Goal: Transaction & Acquisition: Purchase product/service

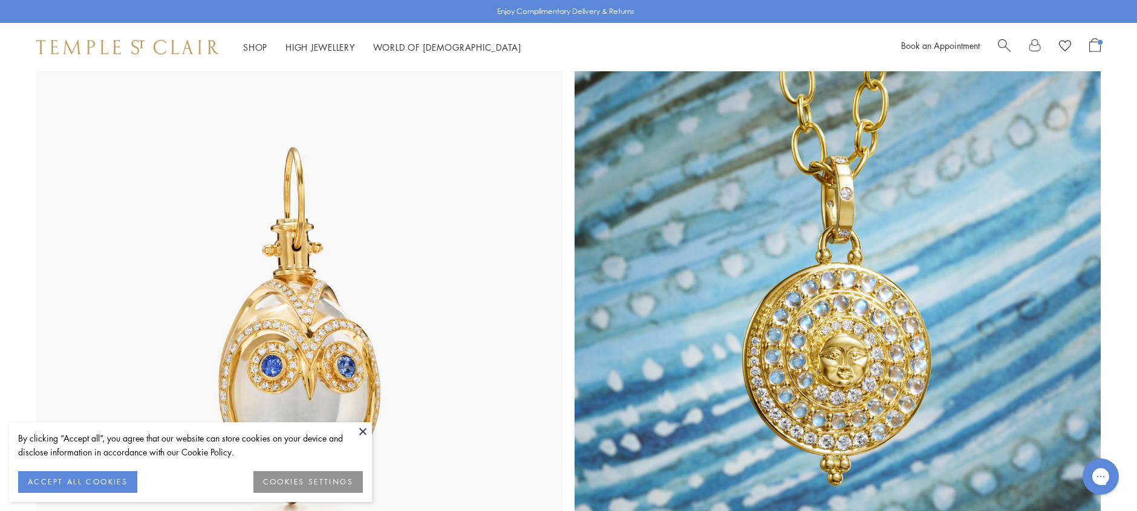
scroll to position [631, 0]
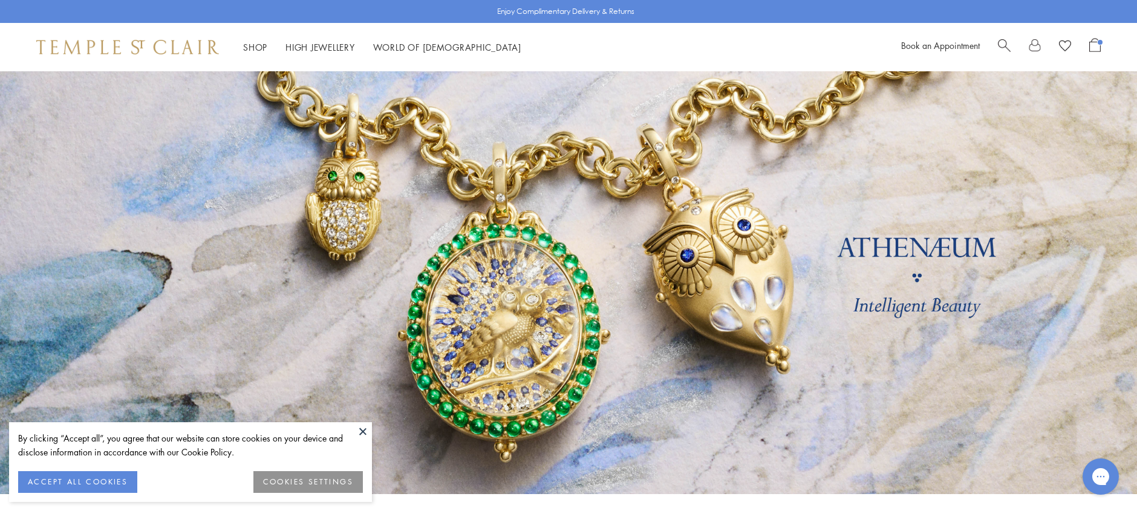
click at [1002, 44] on span "Search" at bounding box center [1003, 44] width 13 height 13
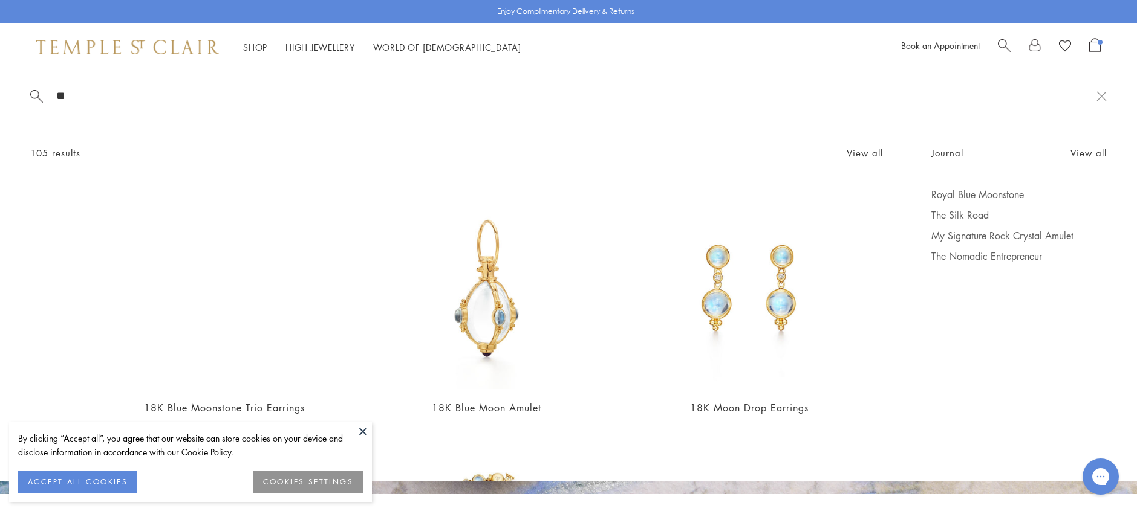
type input "*"
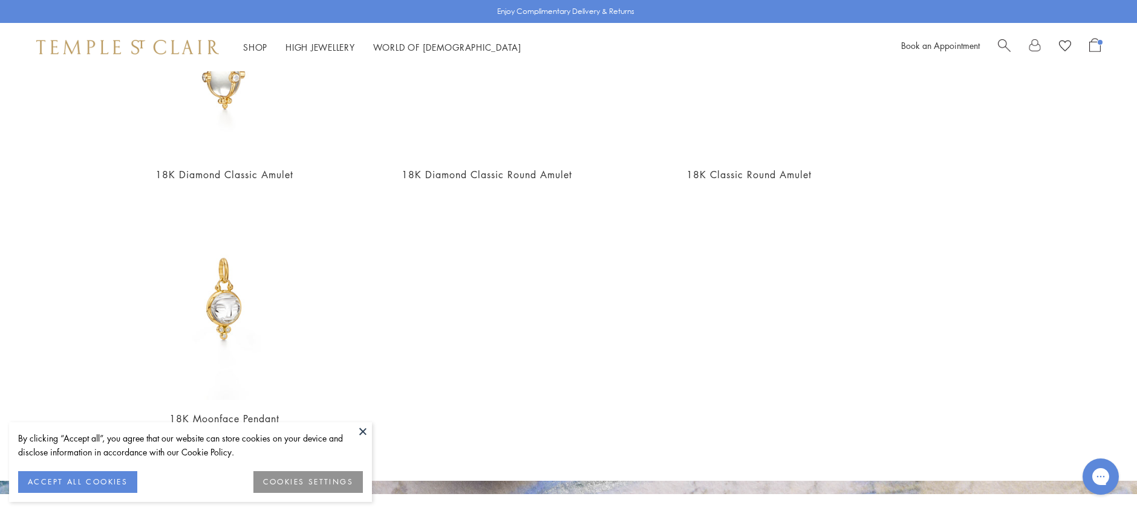
scroll to position [744, 0]
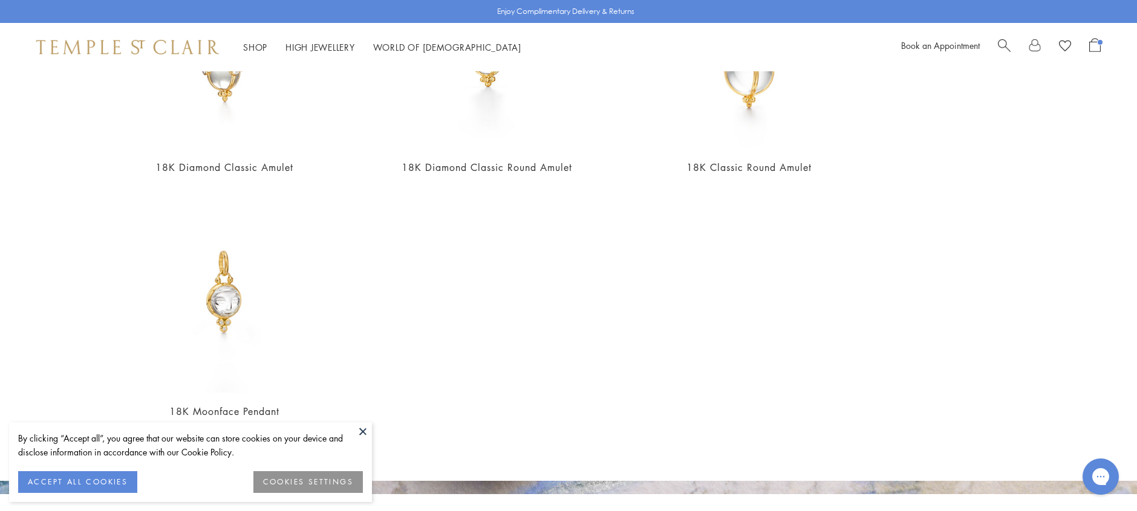
type input "**********"
click at [226, 323] on img at bounding box center [224, 292] width 202 height 202
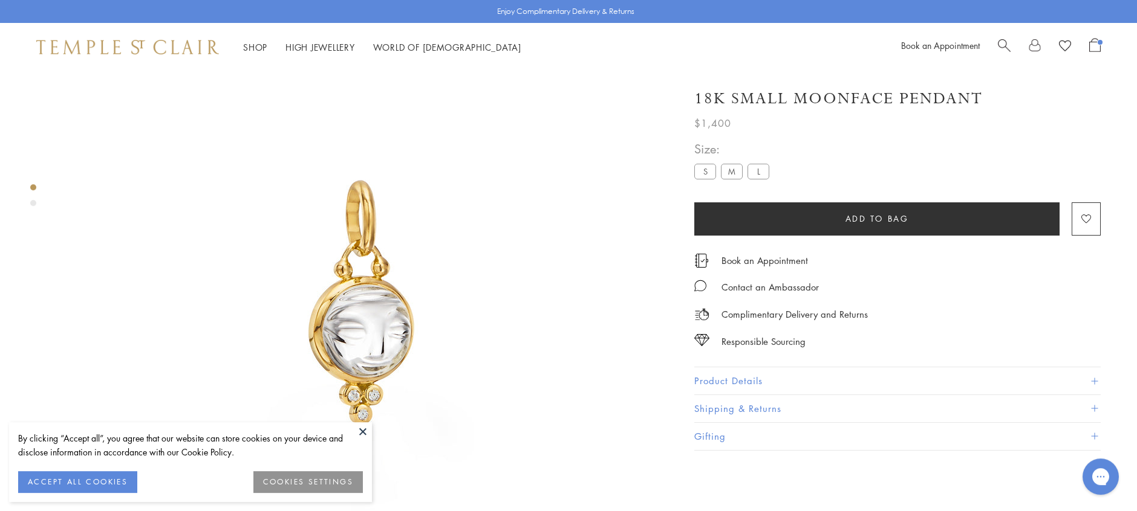
scroll to position [71, 0]
click at [732, 170] on label "M" at bounding box center [732, 171] width 22 height 15
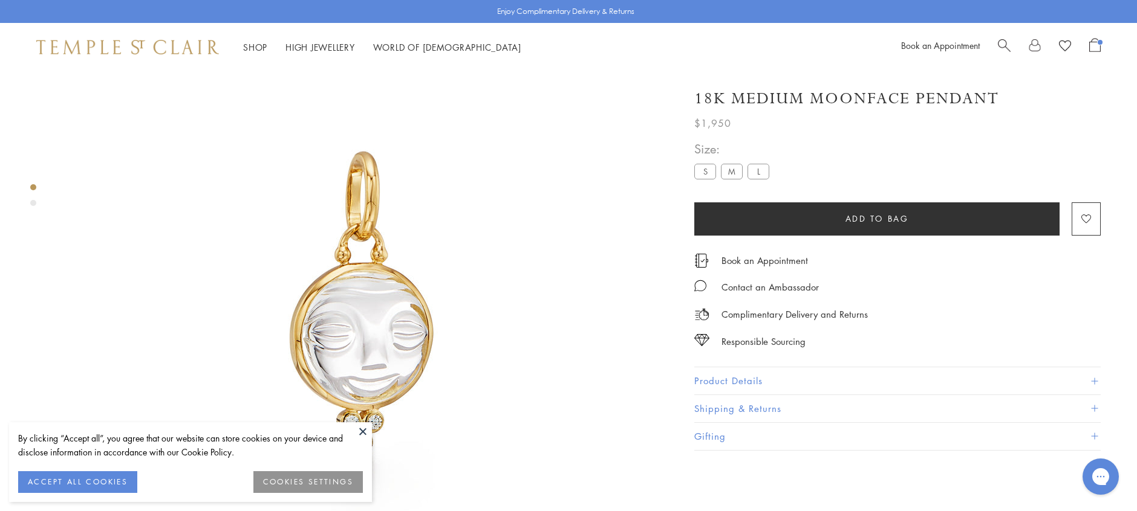
click at [975, 215] on button "Add to bag" at bounding box center [876, 219] width 365 height 33
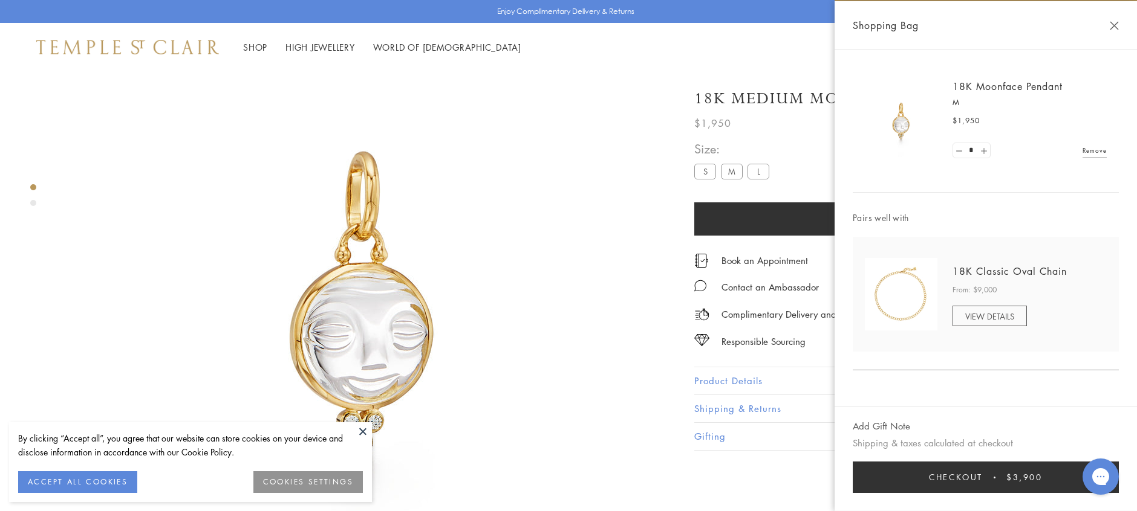
click at [985, 152] on link at bounding box center [983, 150] width 12 height 15
click at [963, 151] on link at bounding box center [959, 150] width 12 height 15
click at [987, 476] on button "Checkout $1,950" at bounding box center [985, 477] width 266 height 31
